Goal: Book appointment/travel/reservation

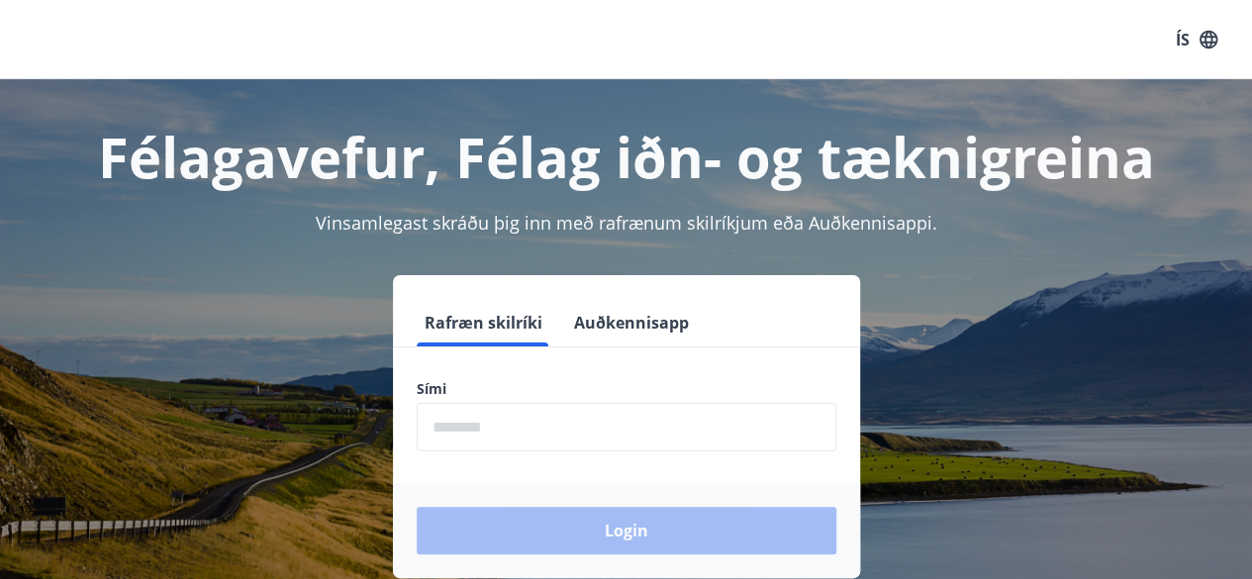
click at [425, 387] on label "Sími" at bounding box center [627, 389] width 420 height 20
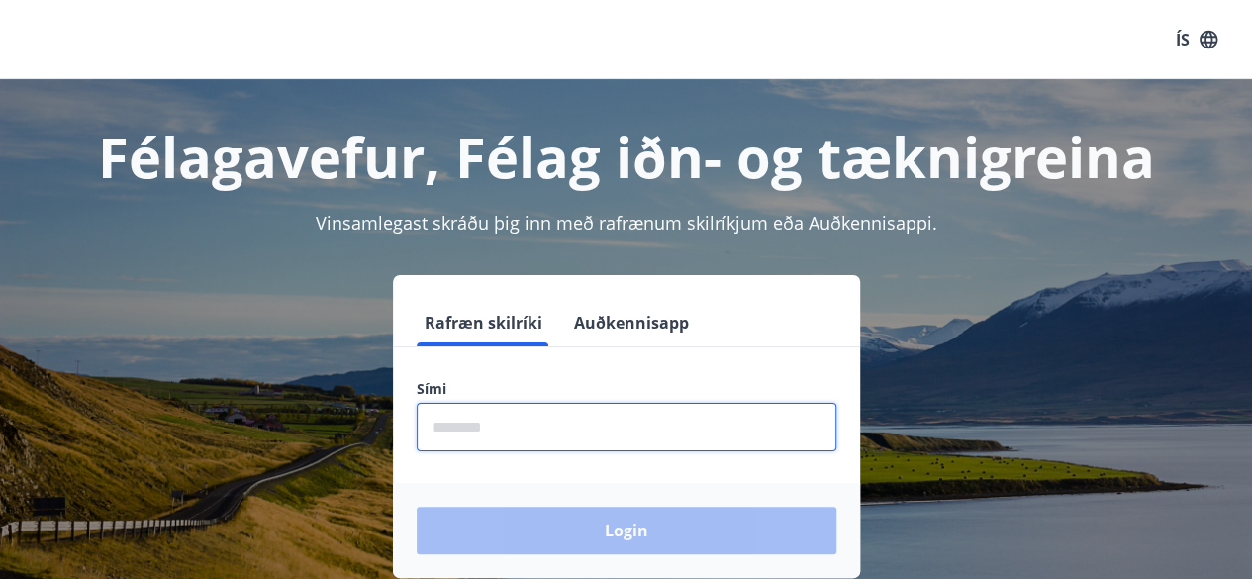
click at [458, 421] on input "phone" at bounding box center [627, 427] width 420 height 48
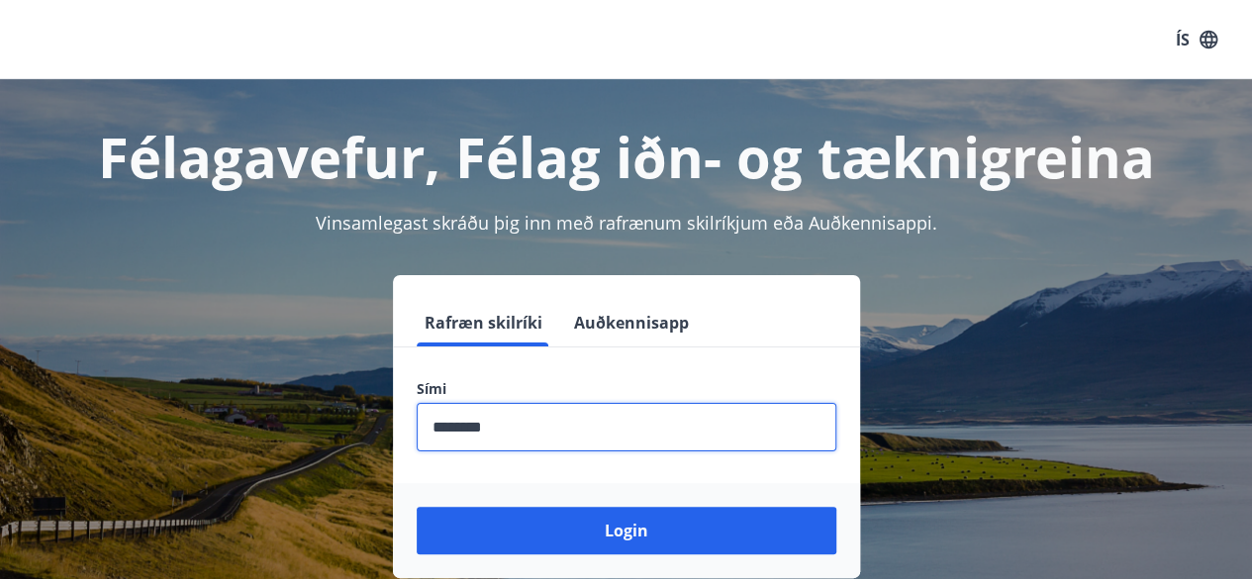
type input "********"
click at [417, 507] on button "Login" at bounding box center [627, 530] width 420 height 47
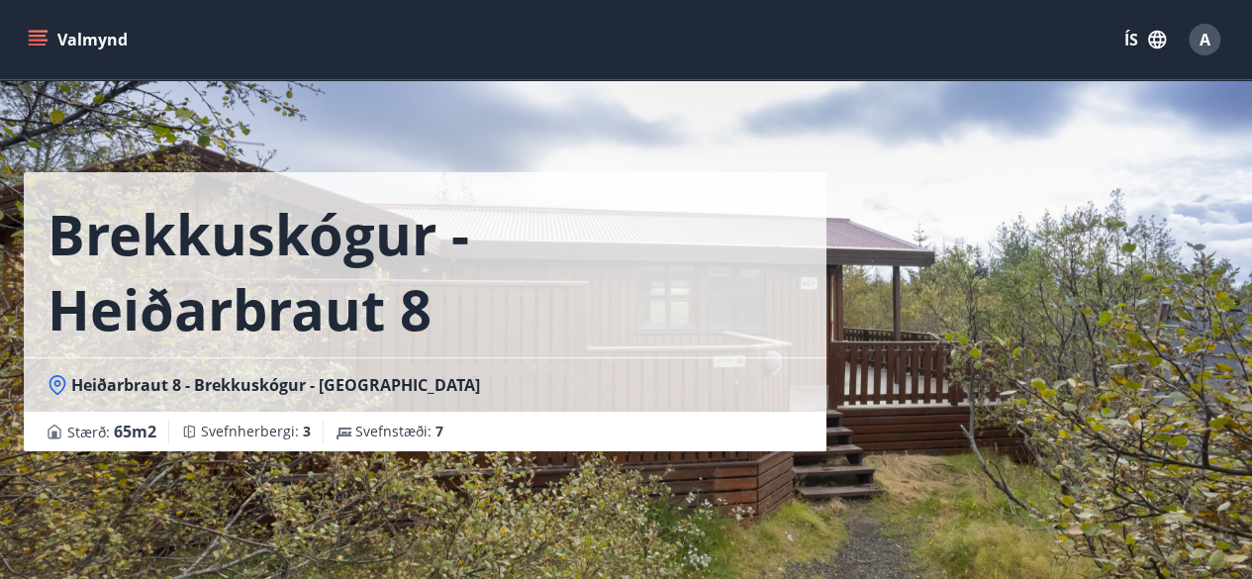
click at [32, 42] on icon "menu" at bounding box center [38, 40] width 20 height 20
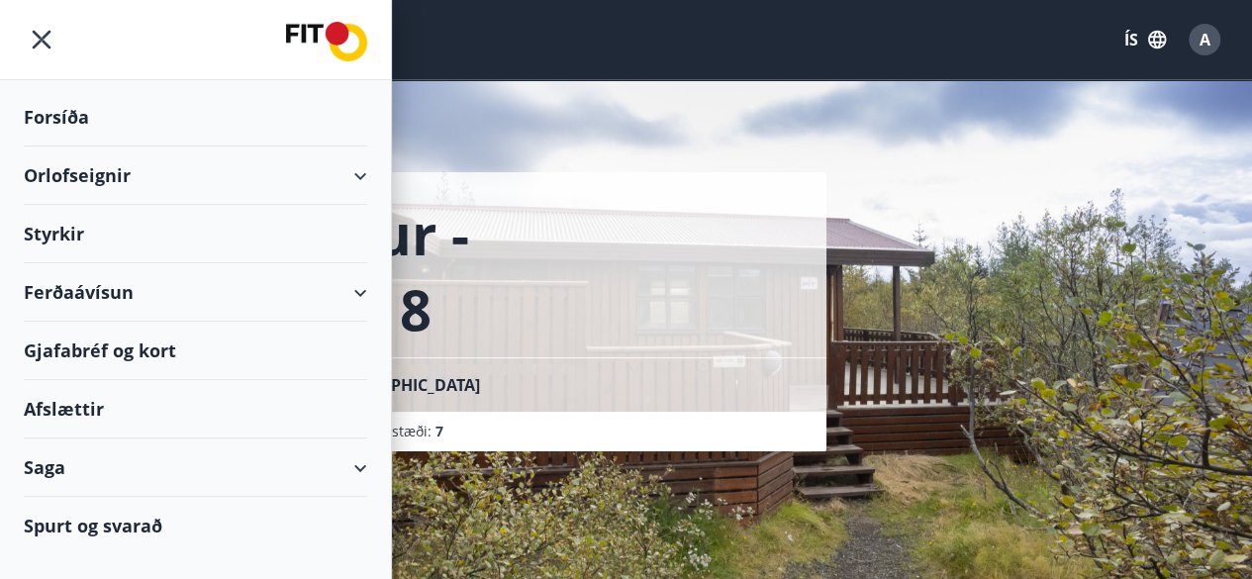
click at [362, 172] on div "Orlofseignir" at bounding box center [195, 175] width 343 height 58
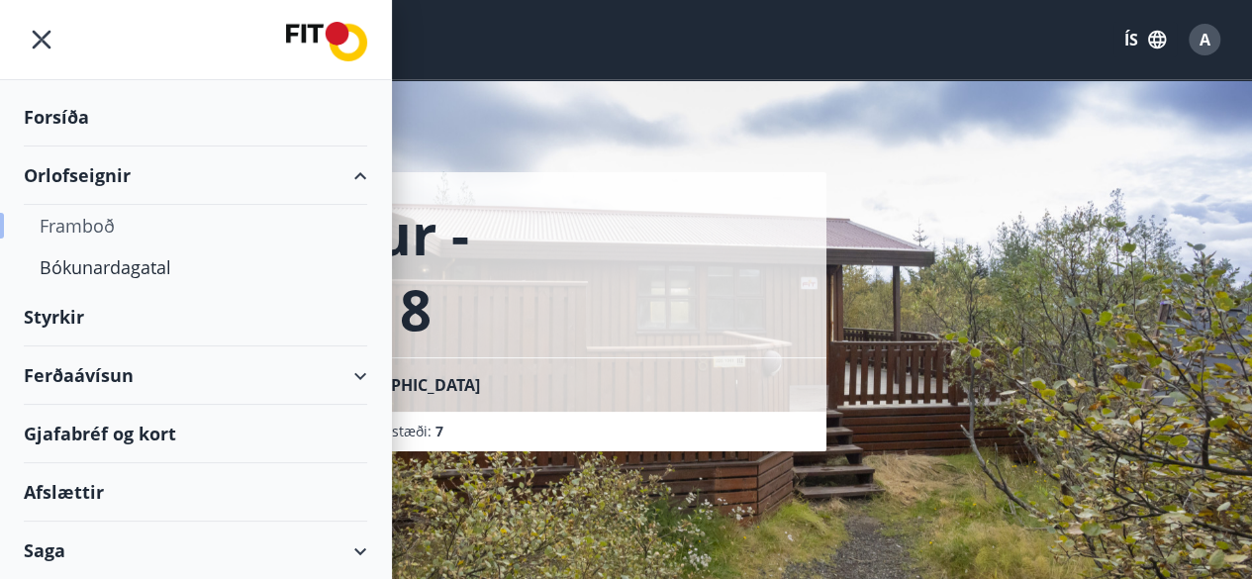
click at [89, 223] on div "Framboð" at bounding box center [196, 226] width 312 height 42
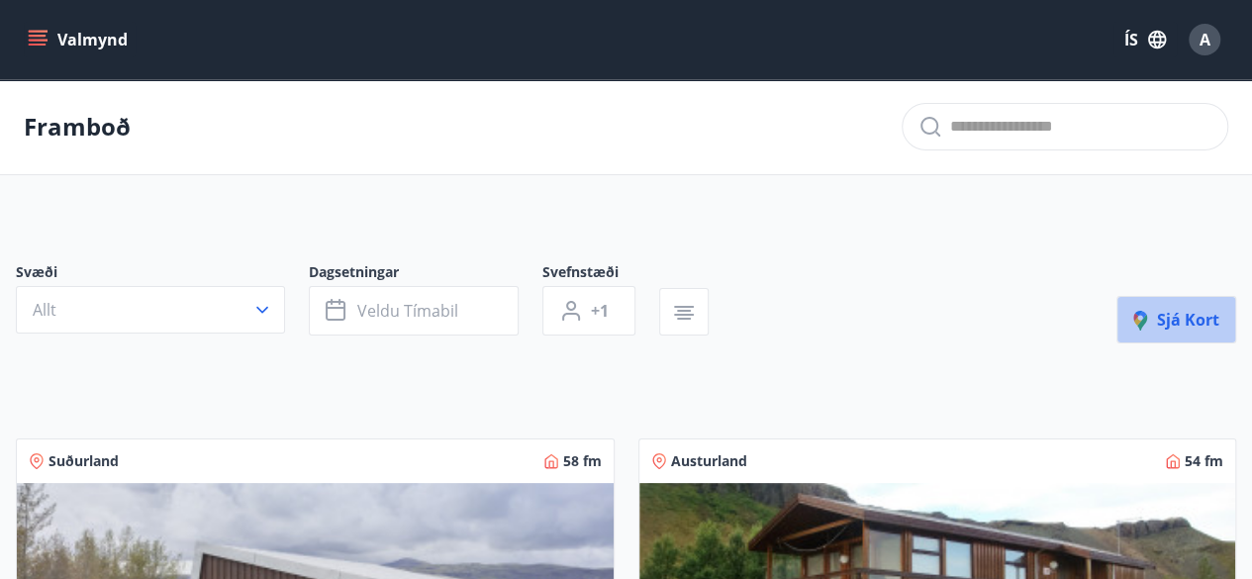
click at [1198, 329] on button "Sjá kort" at bounding box center [1176, 319] width 120 height 47
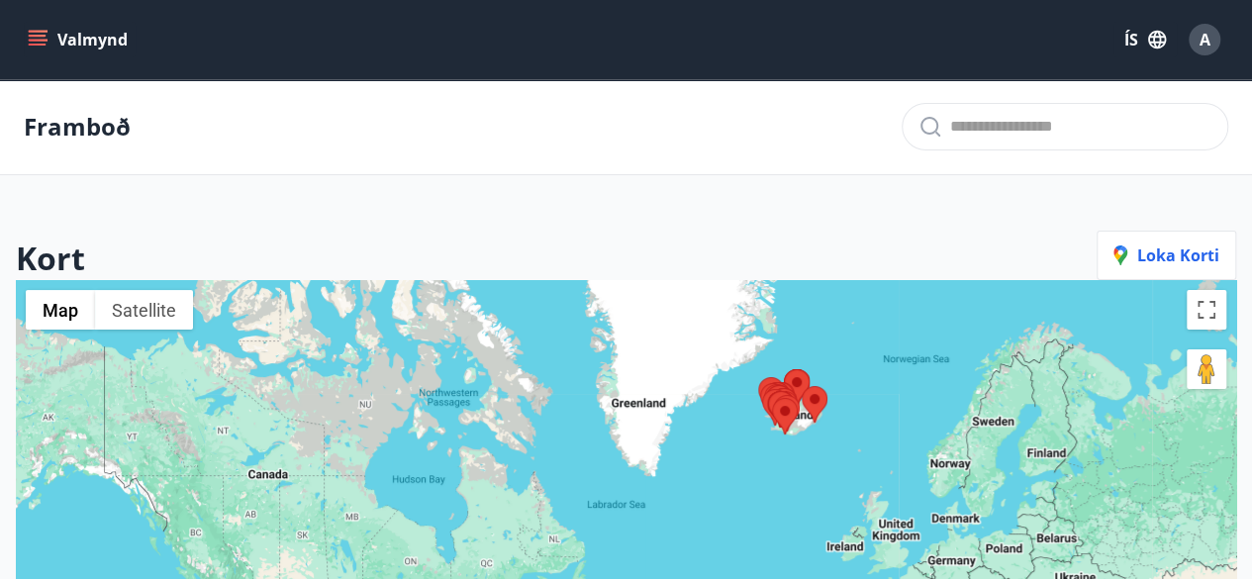
click at [798, 446] on div at bounding box center [626, 569] width 1220 height 579
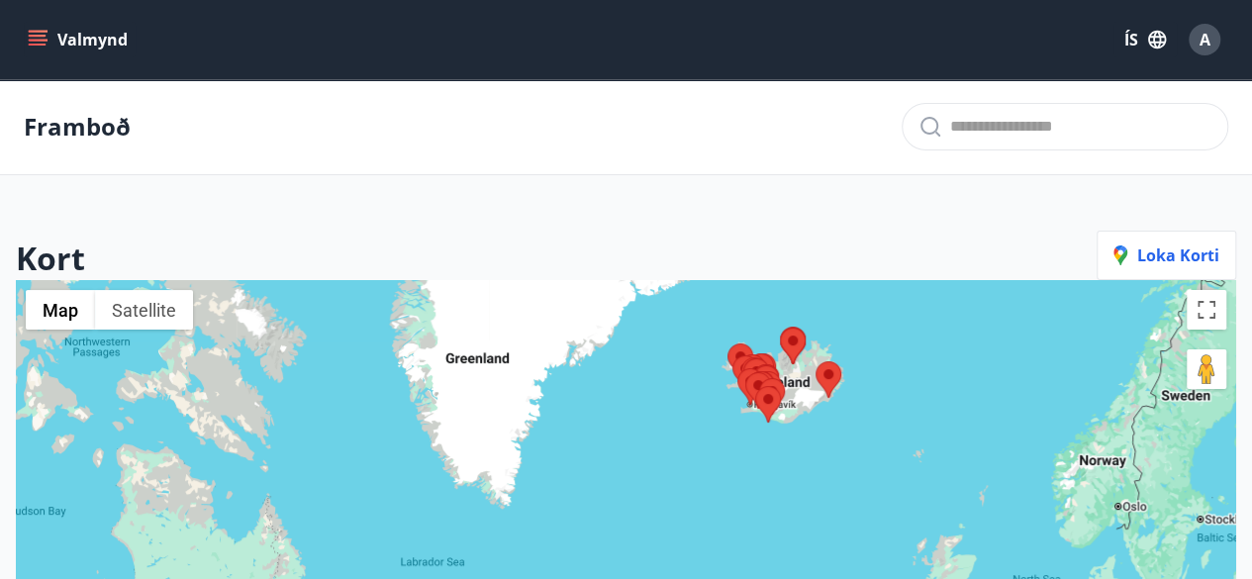
click at [815, 442] on div at bounding box center [626, 569] width 1220 height 579
click at [816, 442] on div at bounding box center [626, 569] width 1220 height 579
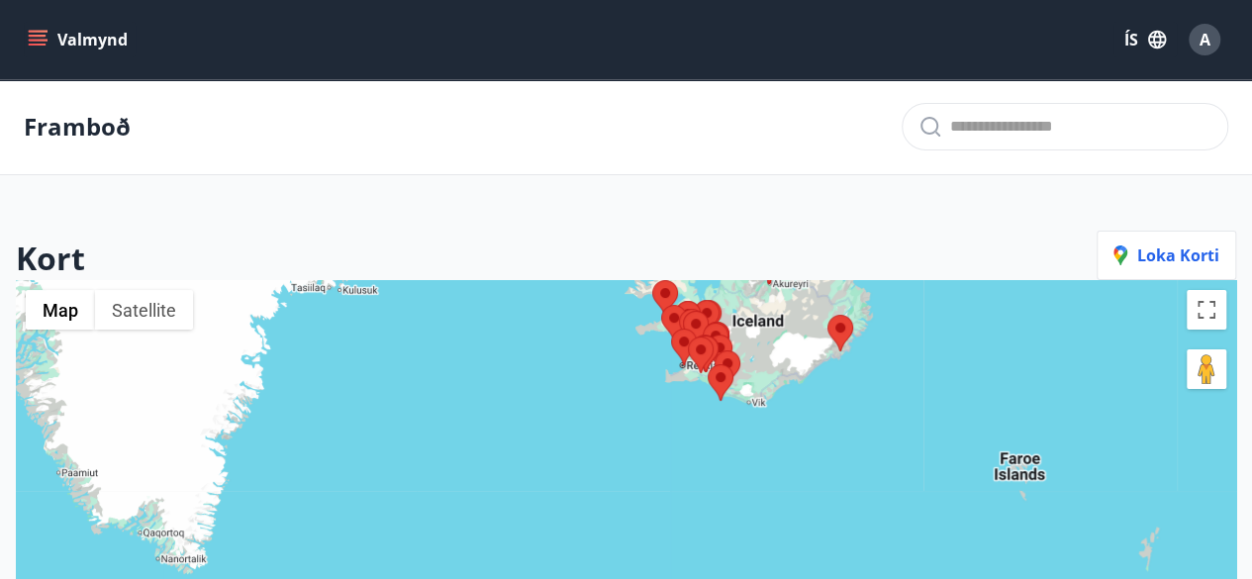
click at [740, 395] on div at bounding box center [626, 569] width 1220 height 579
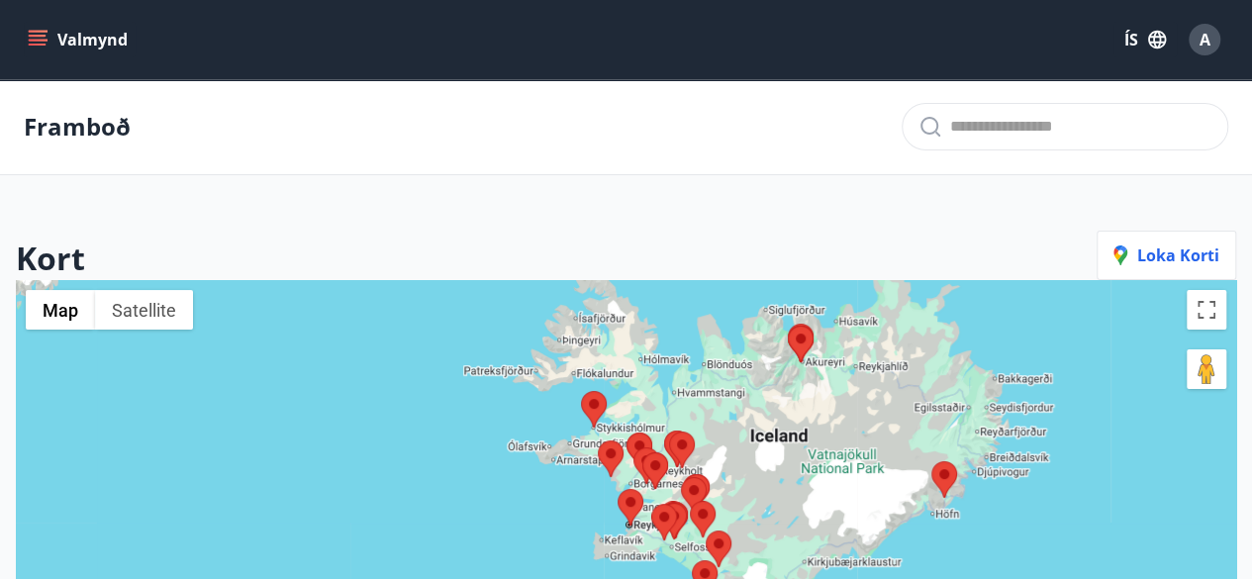
drag, startPoint x: 659, startPoint y: 417, endPoint x: 663, endPoint y: 608, distance: 192.0
click at [663, 578] on html "Valmynd ÍS A Framboð Kort Loka korti ← Move left → Move right ↑ Move up ↓ Move …" at bounding box center [626, 558] width 1252 height 1117
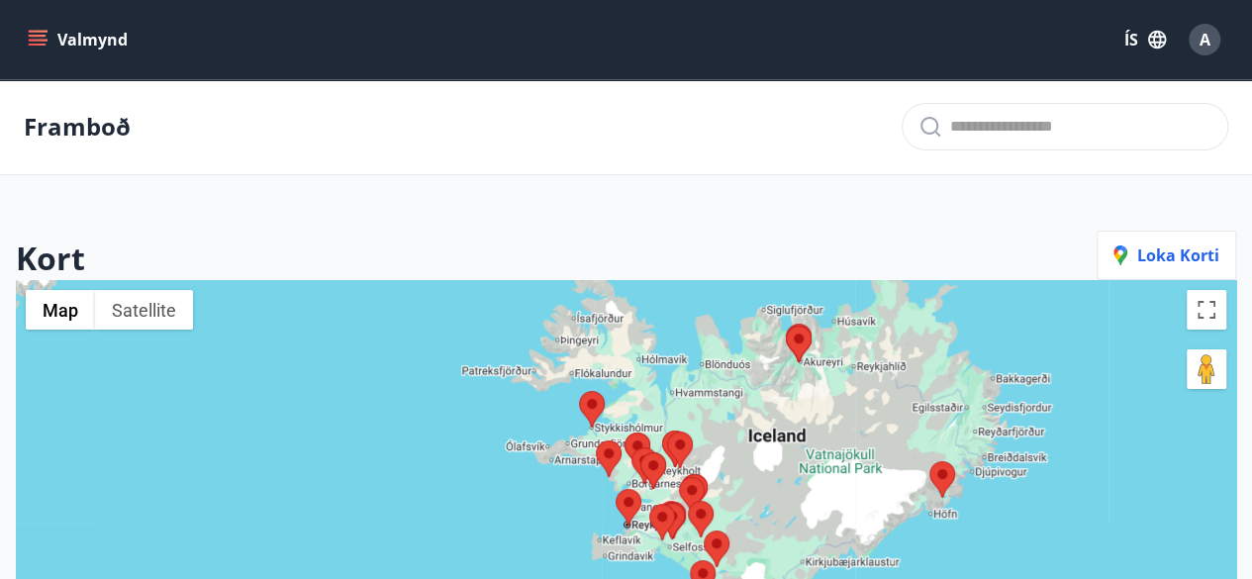
click at [715, 498] on div at bounding box center [626, 569] width 1220 height 579
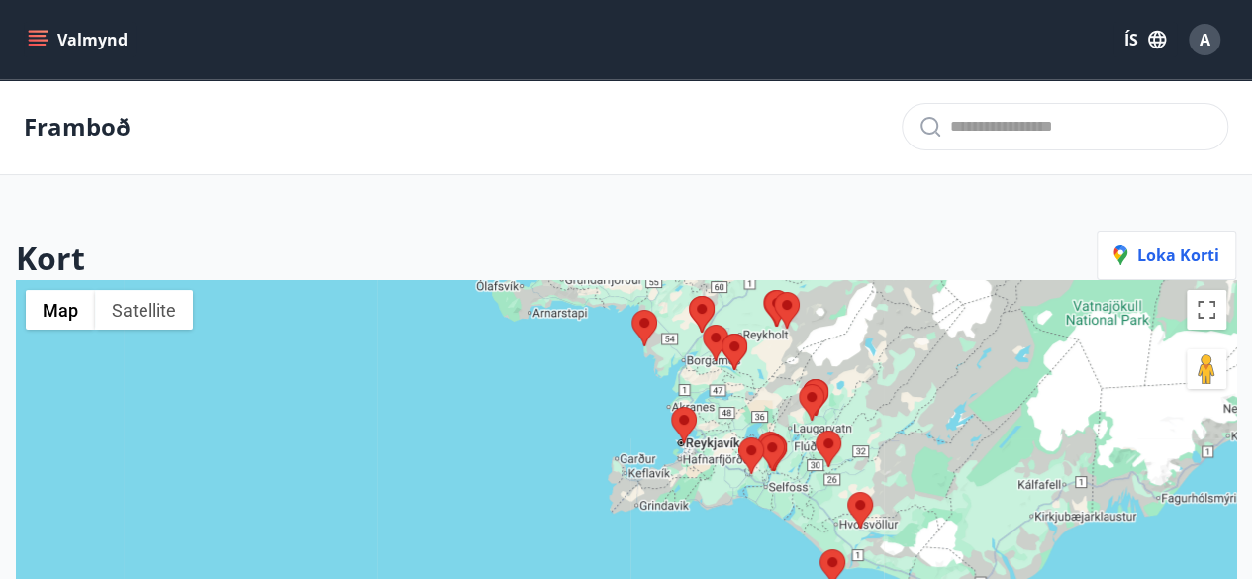
drag, startPoint x: 644, startPoint y: 458, endPoint x: 796, endPoint y: 349, distance: 187.3
click at [796, 349] on div at bounding box center [626, 569] width 1220 height 579
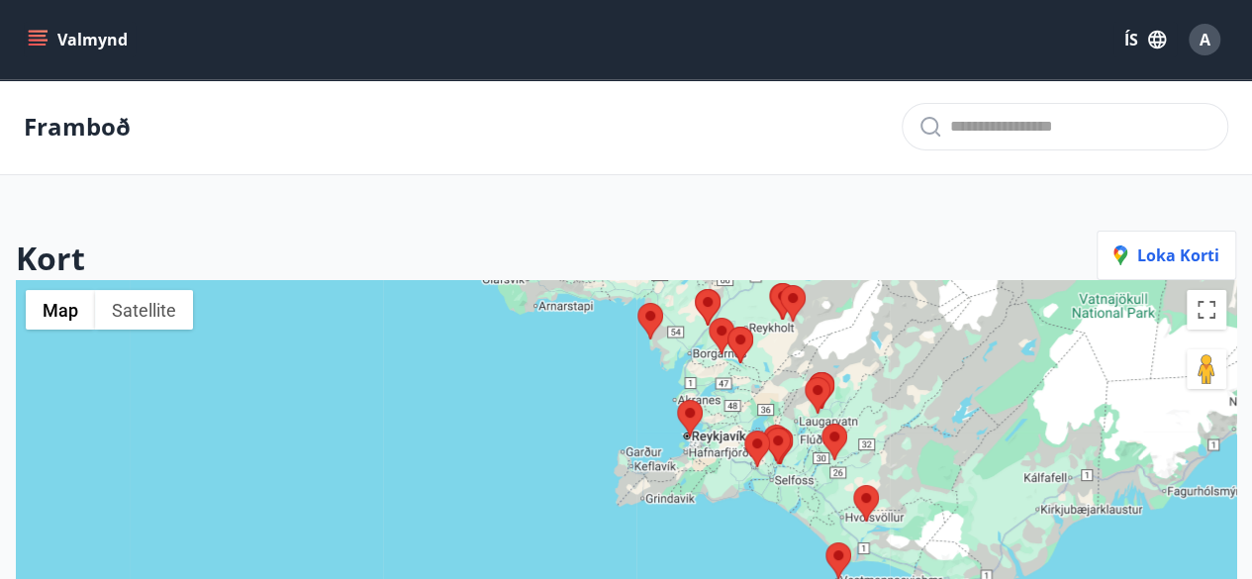
click at [760, 422] on div at bounding box center [626, 569] width 1220 height 579
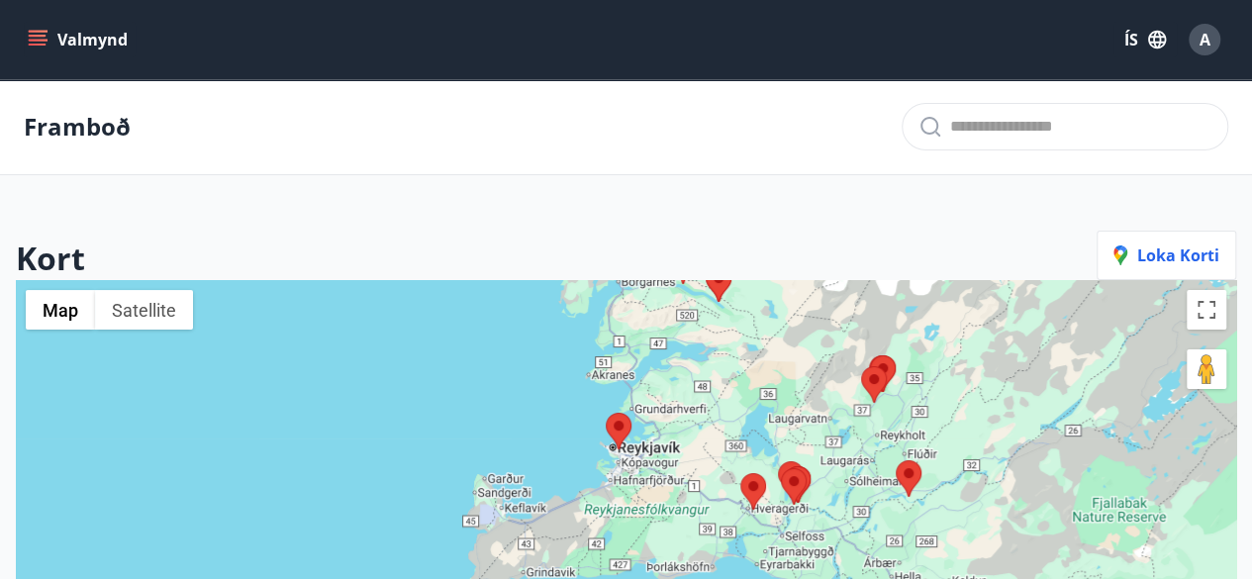
click at [687, 432] on div at bounding box center [626, 569] width 1220 height 579
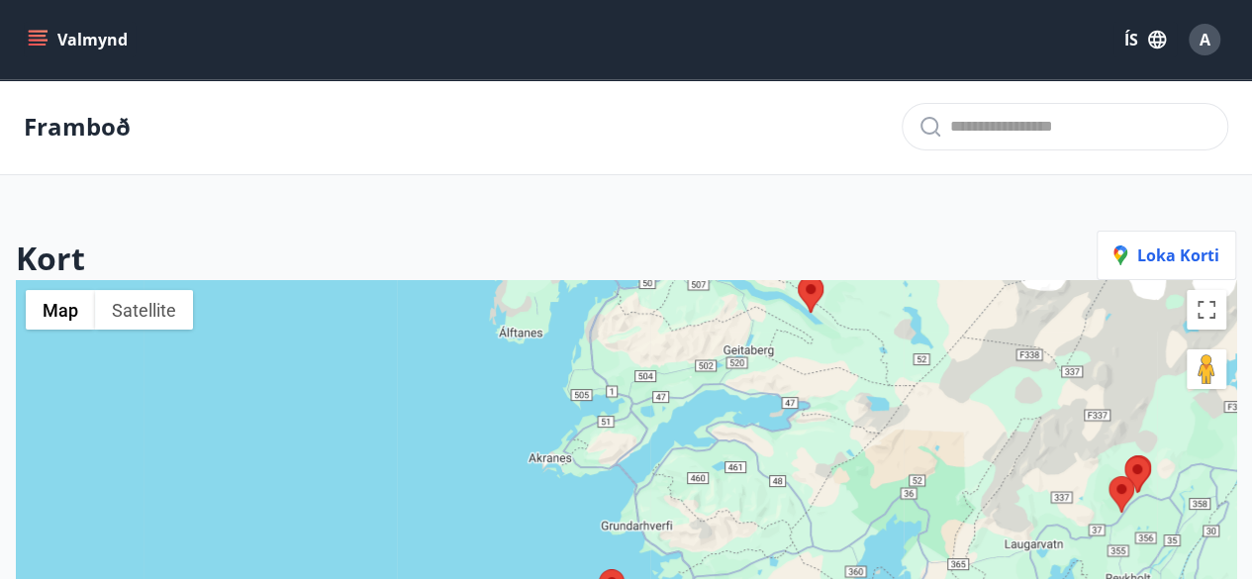
drag, startPoint x: 821, startPoint y: 482, endPoint x: 889, endPoint y: 618, distance: 152.2
click at [889, 578] on html "Valmynd ÍS A Framboð Kort Loka korti ← Move left → Move right ↑ Move up ↓ Move …" at bounding box center [626, 558] width 1252 height 1117
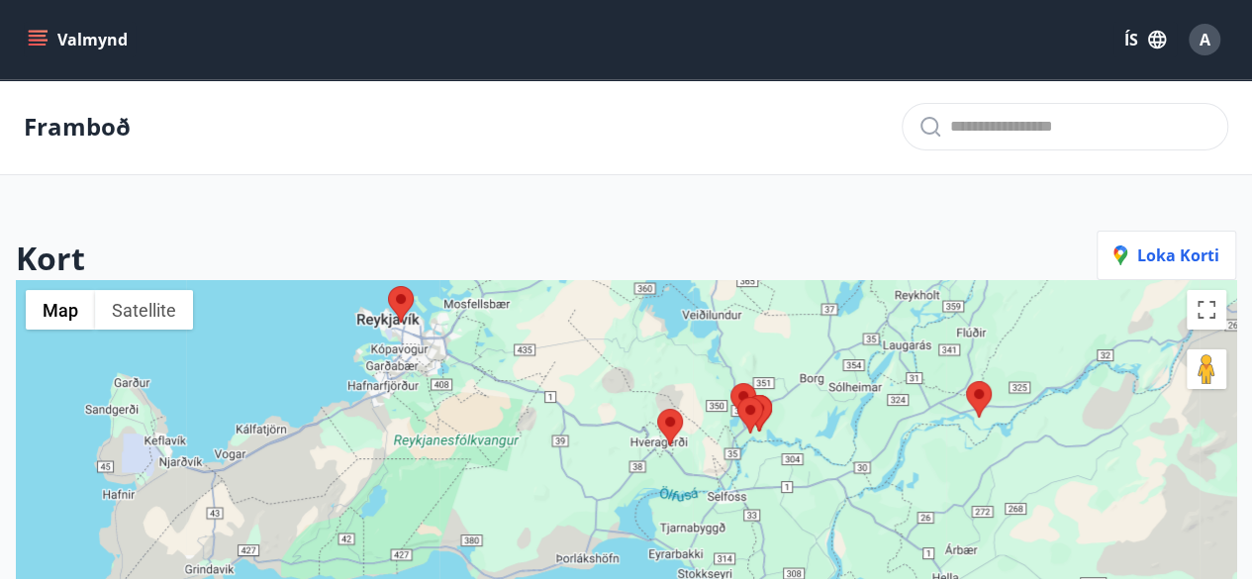
drag, startPoint x: 922, startPoint y: 389, endPoint x: 699, endPoint y: 124, distance: 346.9
click at [699, 124] on main "Framboð Kort Loka korti ← Move left → Move right ↑ Move up ↓ Move down + Zoom i…" at bounding box center [626, 477] width 1252 height 796
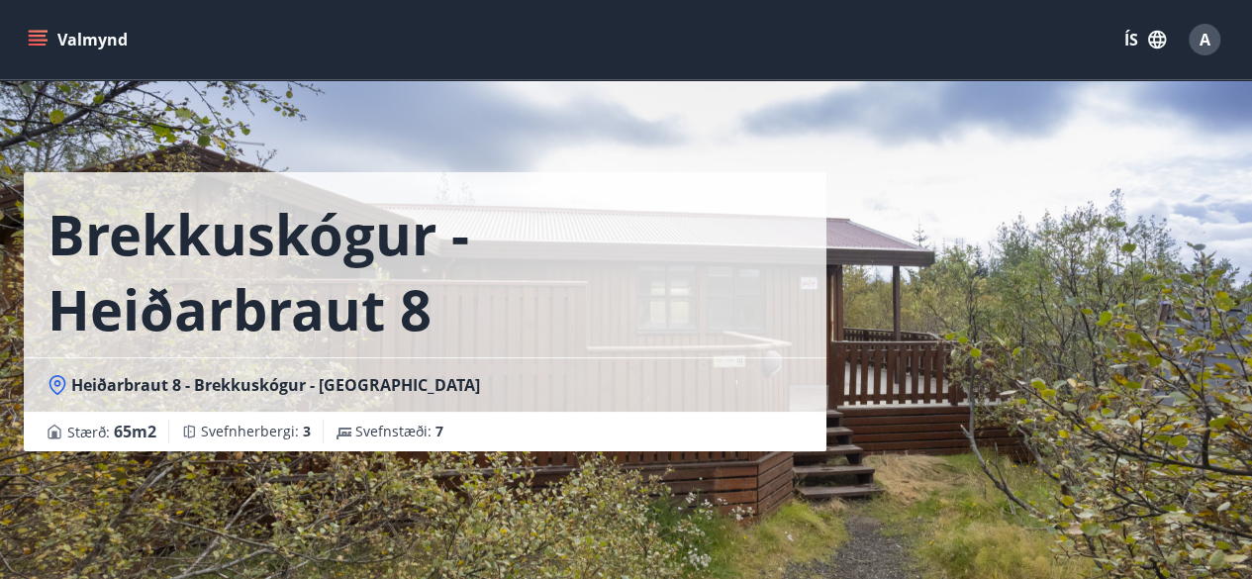
click at [46, 37] on icon "menu" at bounding box center [38, 40] width 20 height 20
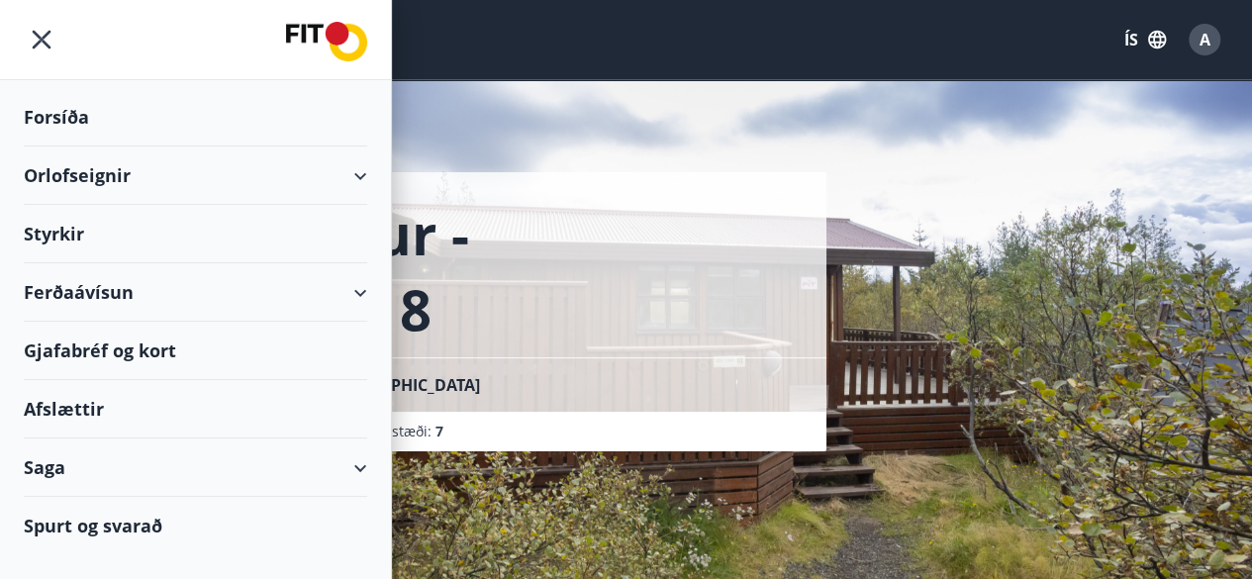
click at [118, 179] on div "Orlofseignir" at bounding box center [195, 175] width 343 height 58
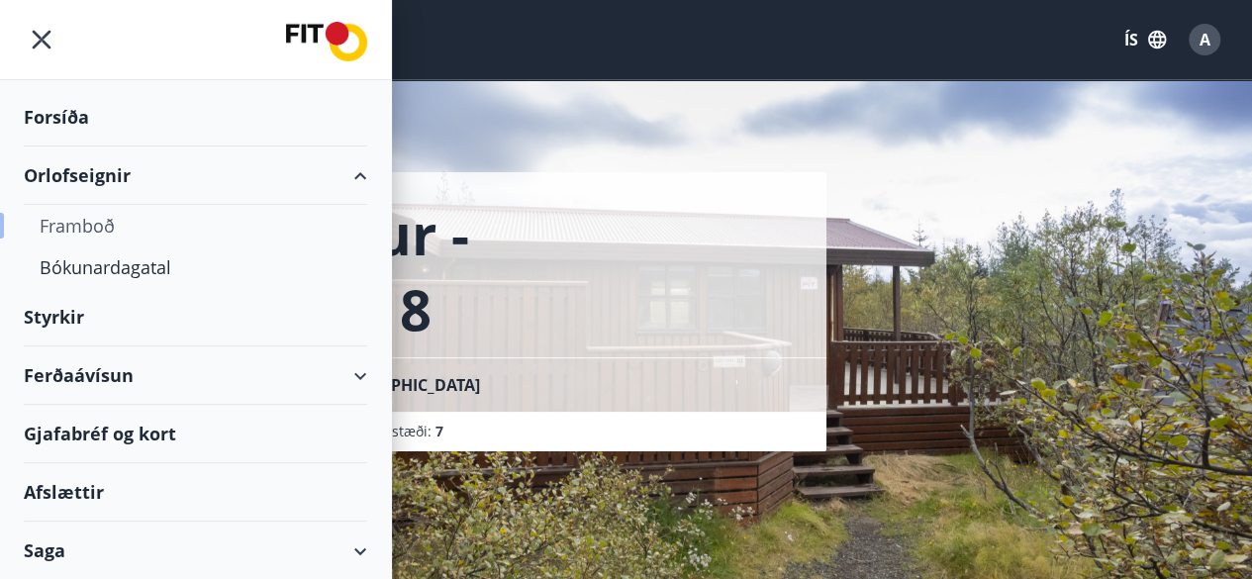
click at [109, 217] on div "Framboð" at bounding box center [196, 226] width 312 height 42
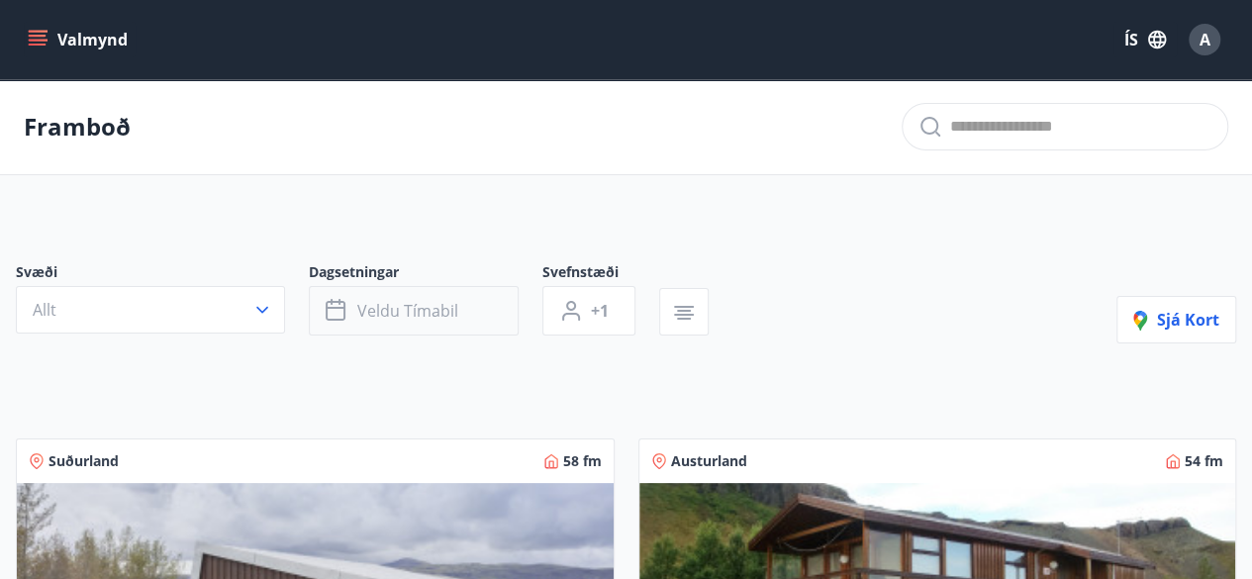
click at [418, 309] on span "Veldu tímabil" at bounding box center [407, 311] width 101 height 22
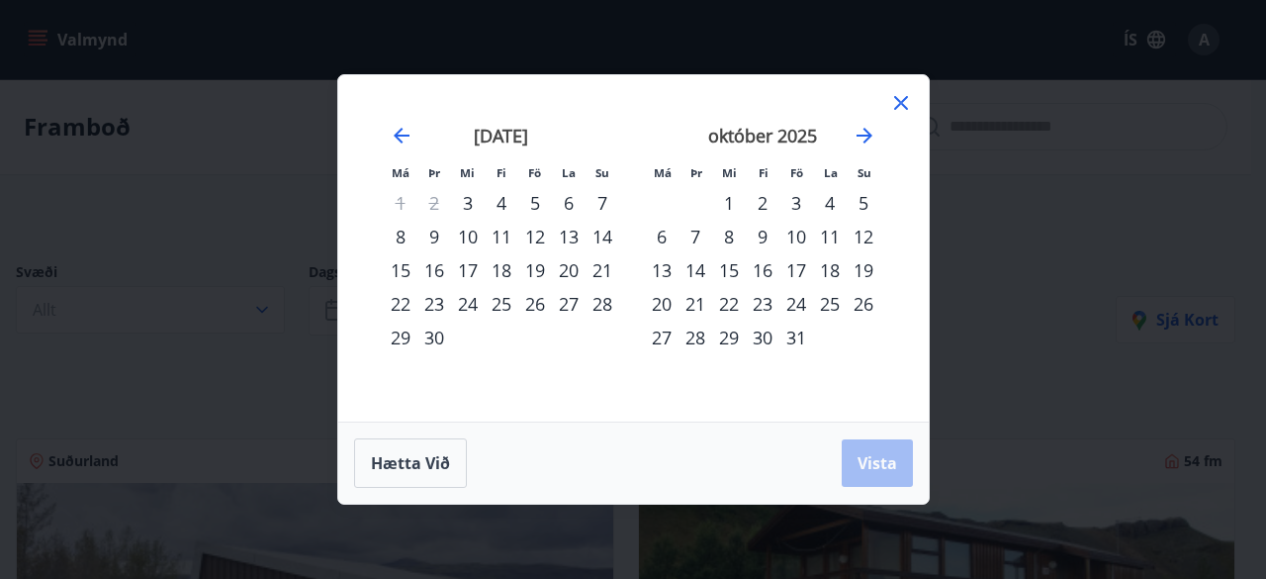
click at [505, 309] on div "25" at bounding box center [502, 304] width 34 height 34
click at [576, 300] on div "27" at bounding box center [569, 304] width 34 height 34
click at [885, 472] on span "Vista" at bounding box center [878, 463] width 40 height 22
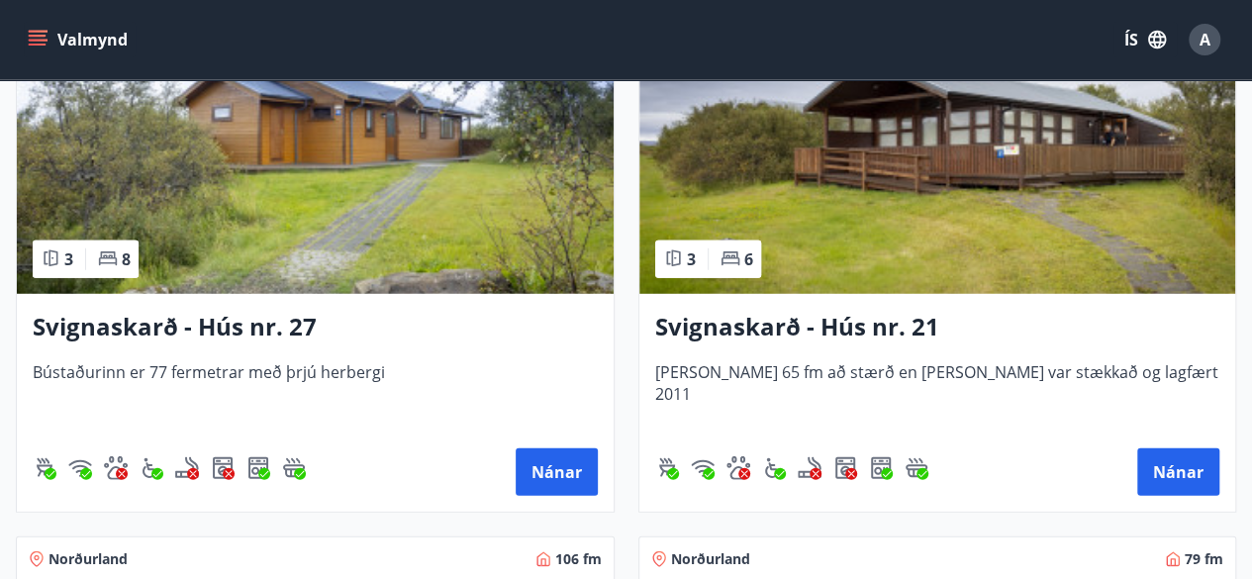
scroll to position [6188, 0]
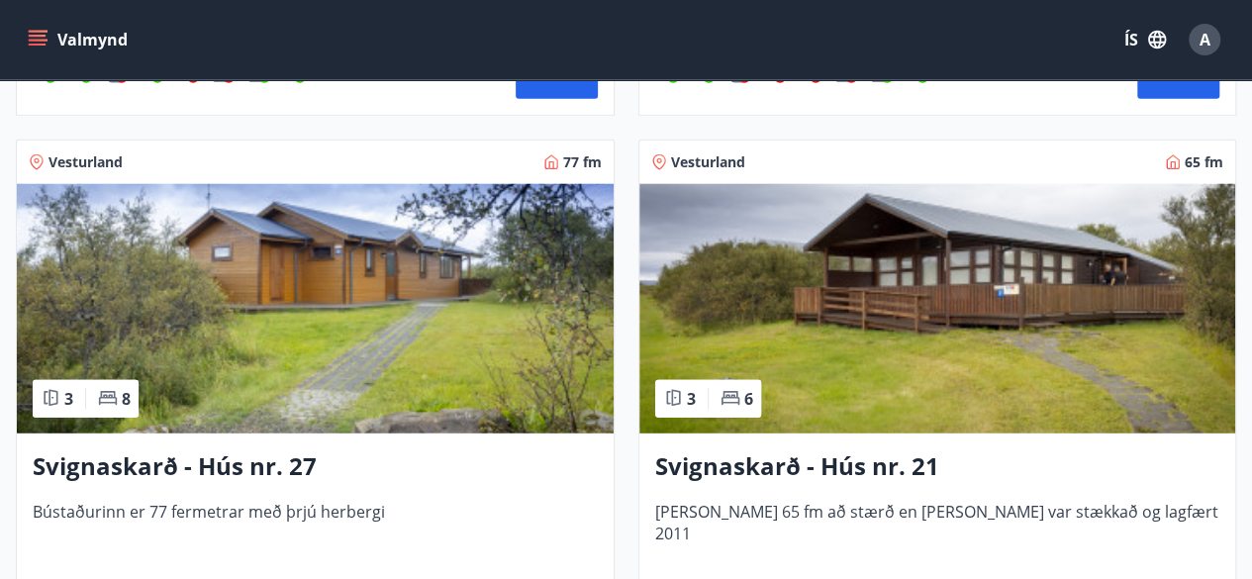
click at [874, 331] on img at bounding box center [937, 308] width 597 height 249
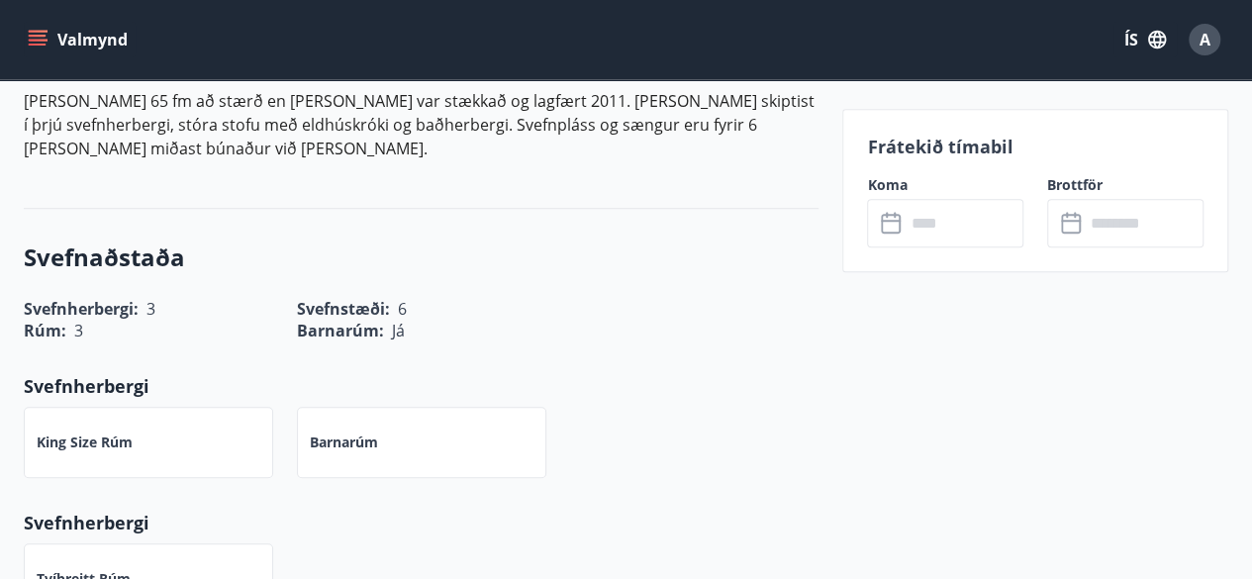
scroll to position [358, 0]
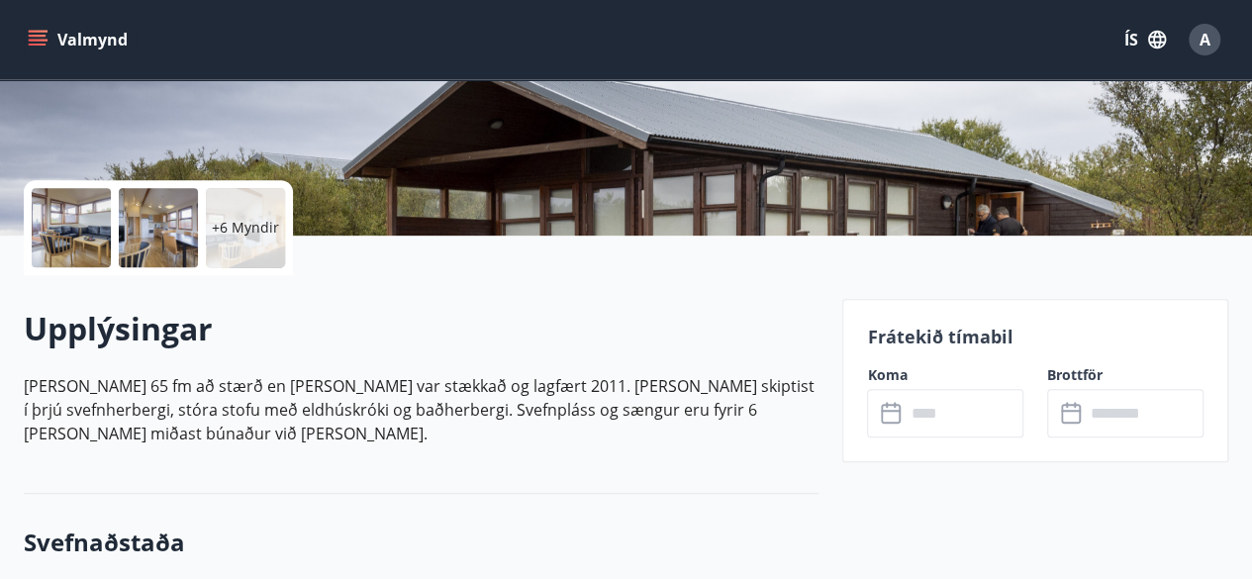
click at [224, 229] on p "+6 Myndir" at bounding box center [245, 228] width 67 height 20
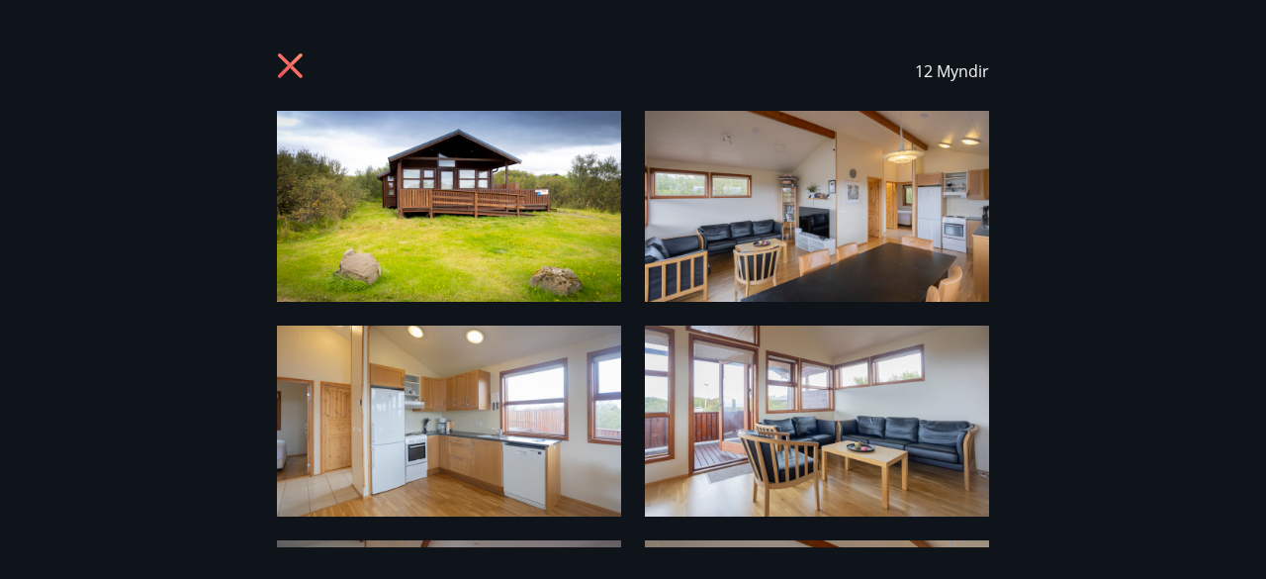
click at [285, 73] on icon at bounding box center [293, 68] width 32 height 32
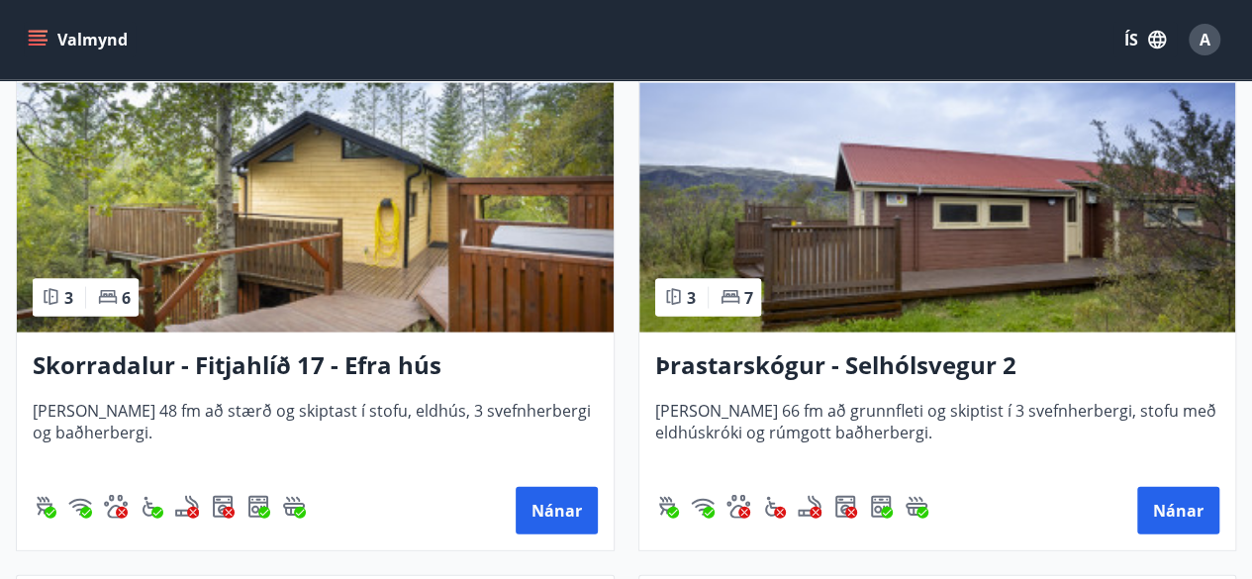
scroll to position [5749, 0]
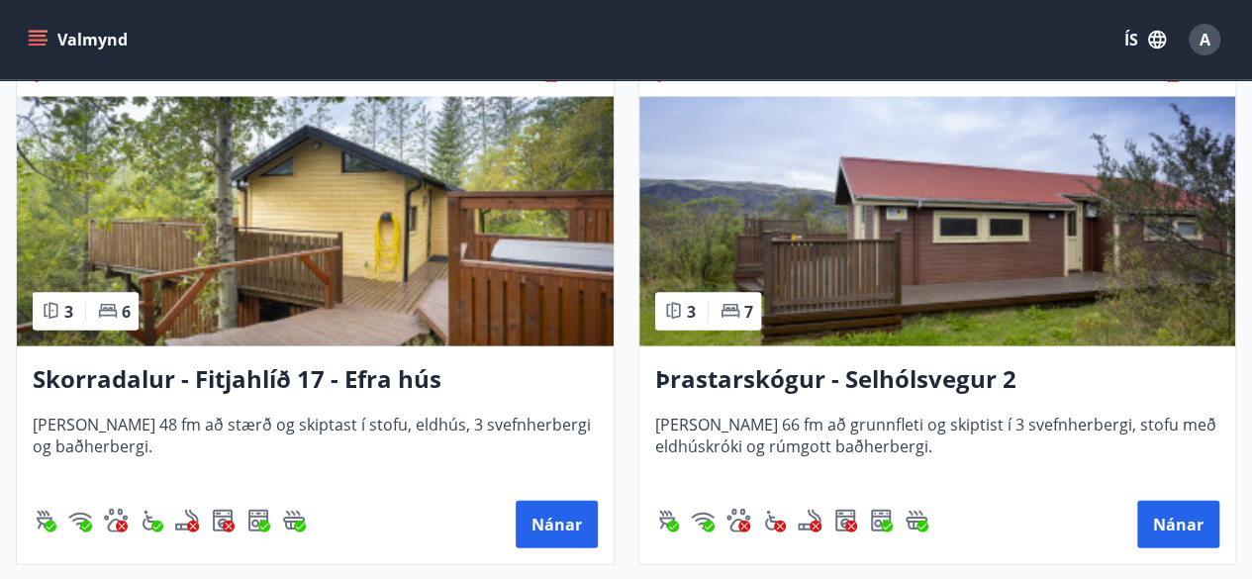
click at [976, 277] on img at bounding box center [937, 221] width 597 height 249
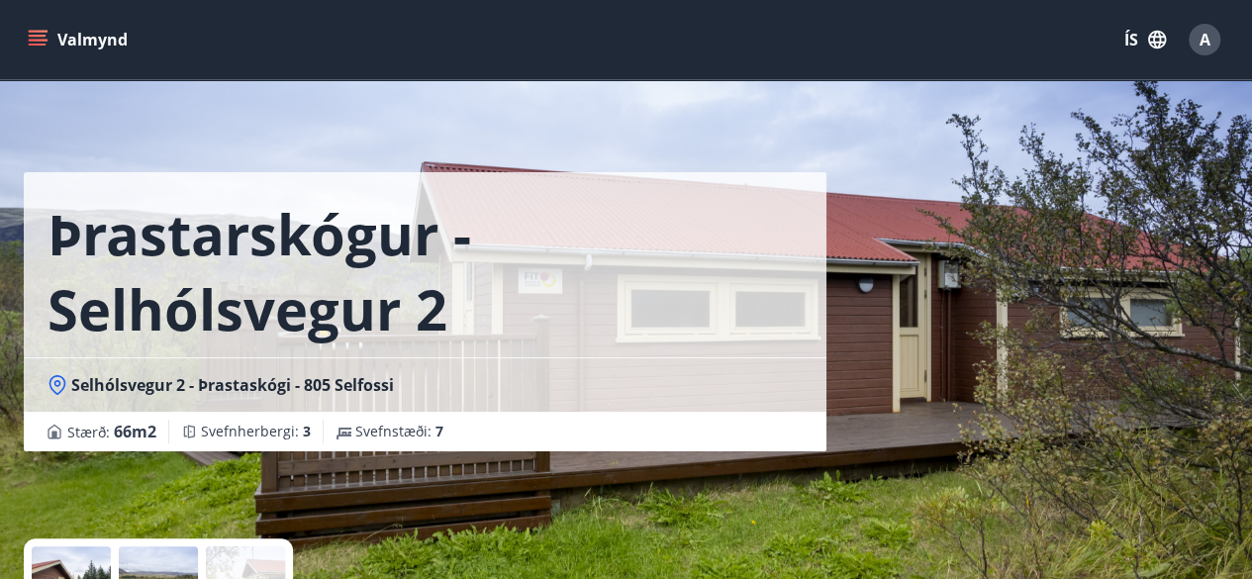
click at [1160, 365] on div "Þrastarskógur - Selhólsvegur 2 Selhólsvegur 2 - Þrastaskógi - 805 Selfossi Stær…" at bounding box center [626, 297] width 1204 height 594
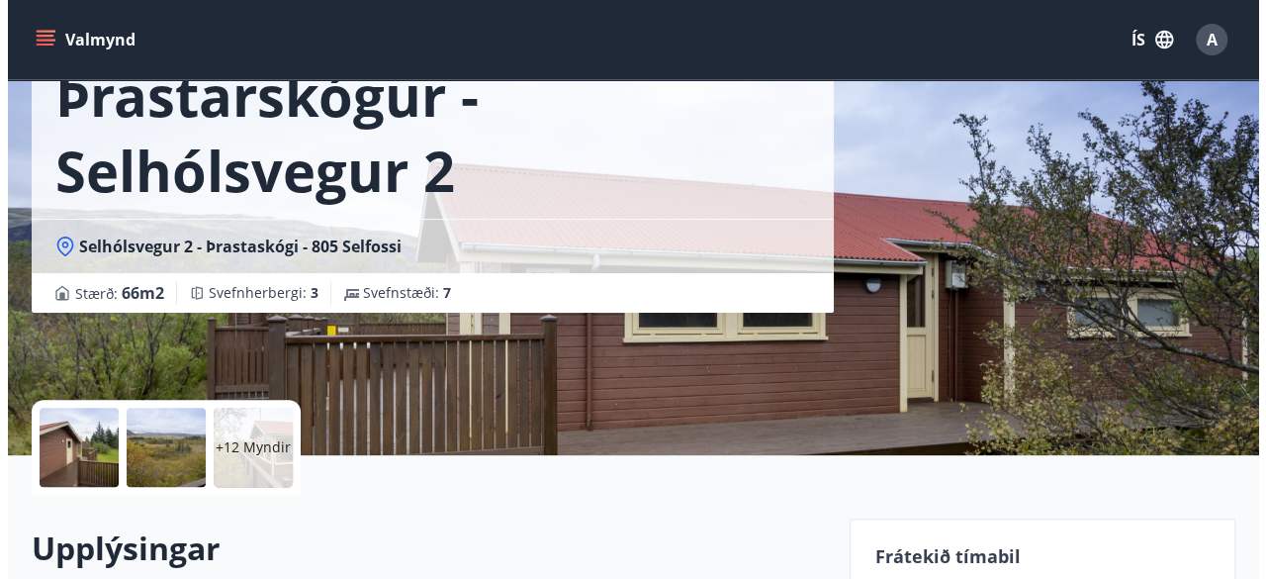
scroll to position [181, 0]
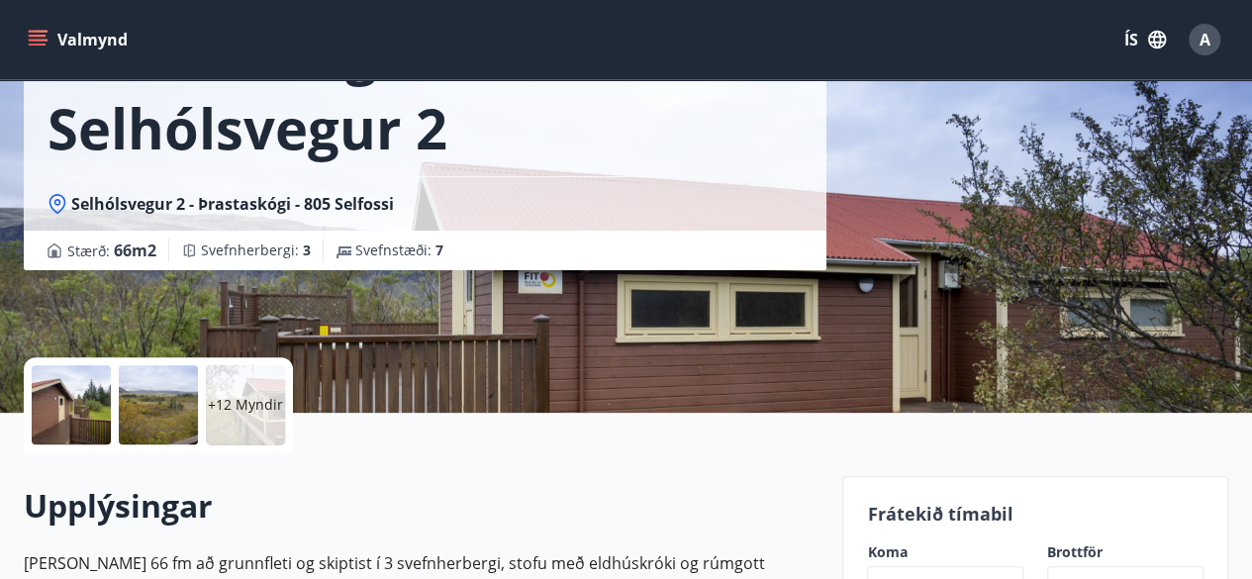
click at [251, 414] on p "+12 Myndir" at bounding box center [245, 405] width 75 height 20
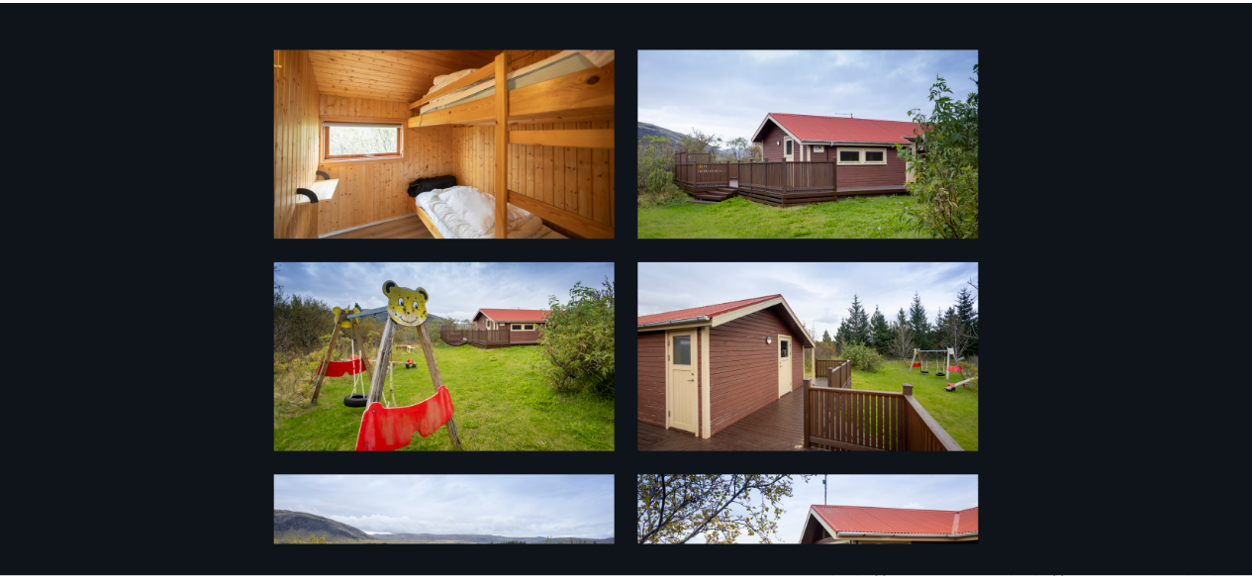
scroll to position [0, 0]
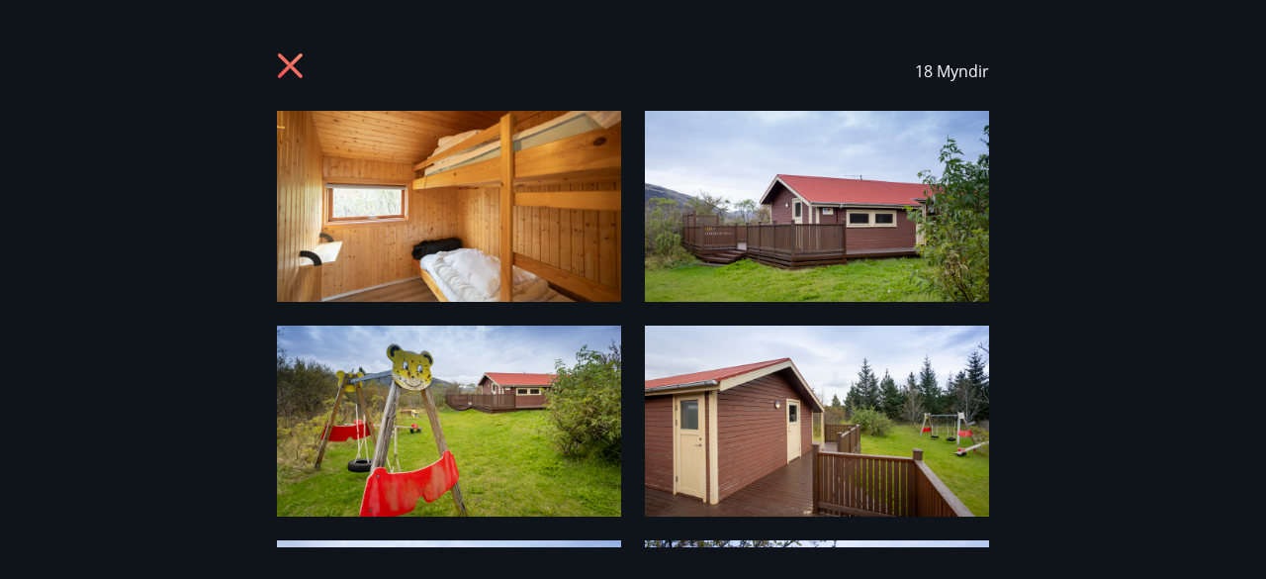
click at [289, 70] on icon at bounding box center [293, 68] width 32 height 32
